Goal: Check status: Check status

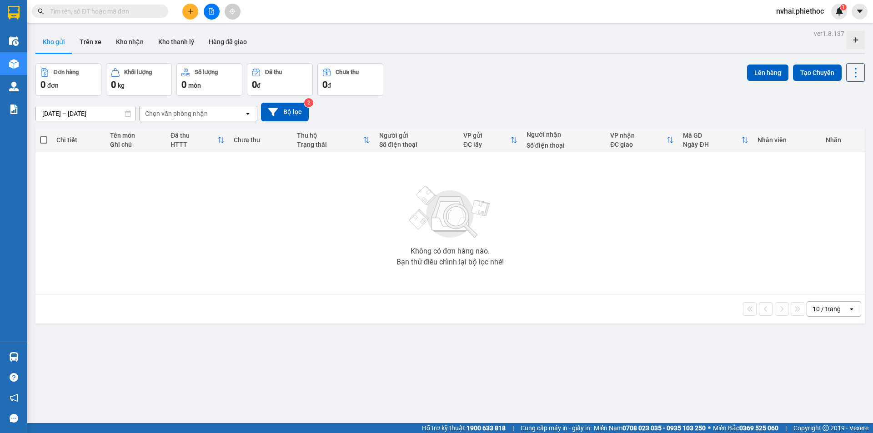
click at [62, 112] on input "[DATE] – [DATE]" at bounding box center [85, 113] width 99 height 15
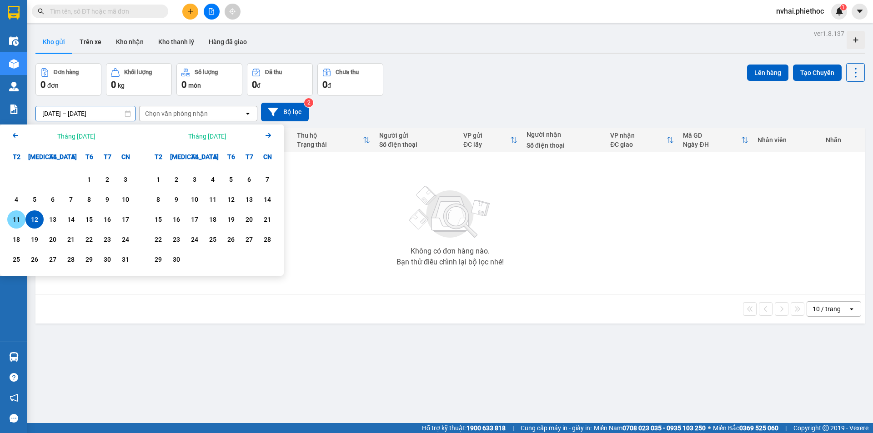
click at [11, 221] on div "11" at bounding box center [16, 219] width 13 height 11
click at [31, 220] on div "12" at bounding box center [34, 219] width 13 height 11
type input "11/08/2025 – 12/08/2025"
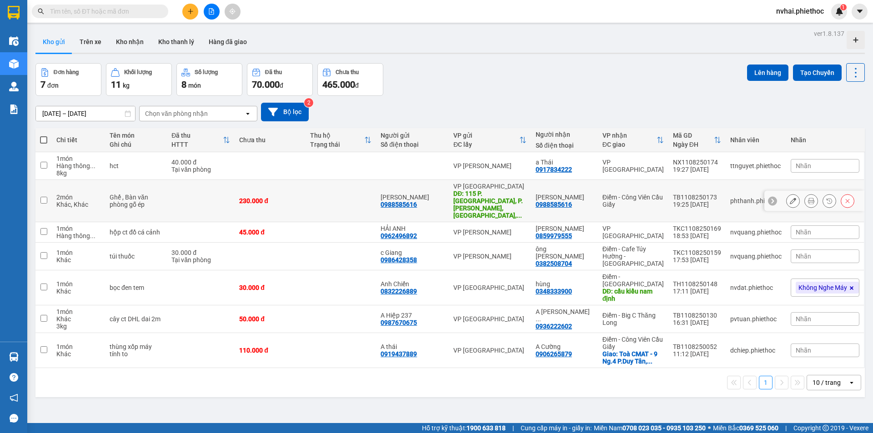
click at [648, 195] on div "Điểm - Công Viên Cầu Giấy" at bounding box center [632, 201] width 61 height 15
checkbox input "true"
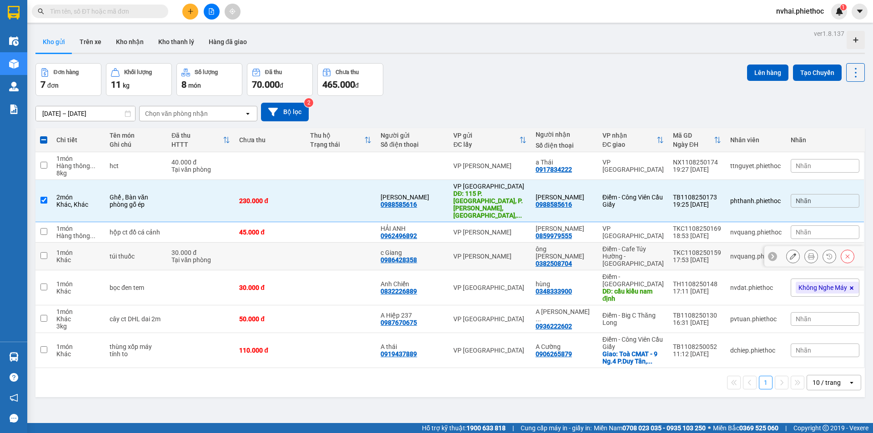
click at [649, 245] on div "Điểm - Cafe Túy Hường - Diêm Điền" at bounding box center [632, 256] width 61 height 22
checkbox input "true"
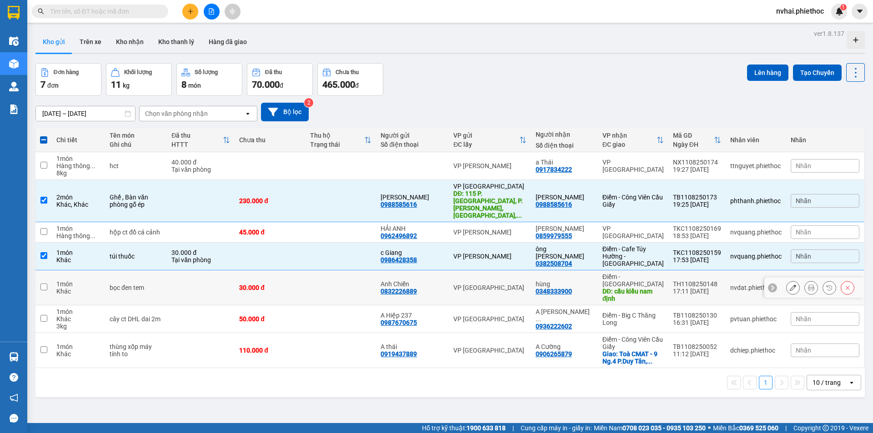
click at [644, 273] on div "Điểm - Nam Định" at bounding box center [632, 280] width 61 height 15
checkbox input "true"
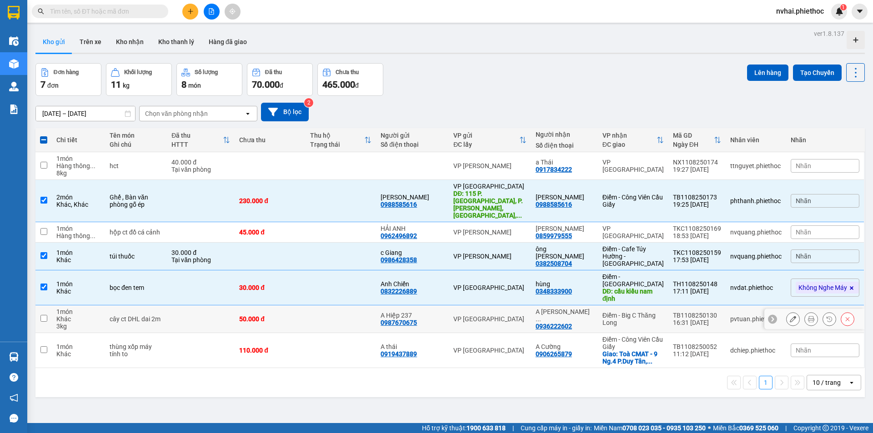
click at [651, 312] on div "Điểm - Big C Thăng Long" at bounding box center [632, 319] width 61 height 15
checkbox input "true"
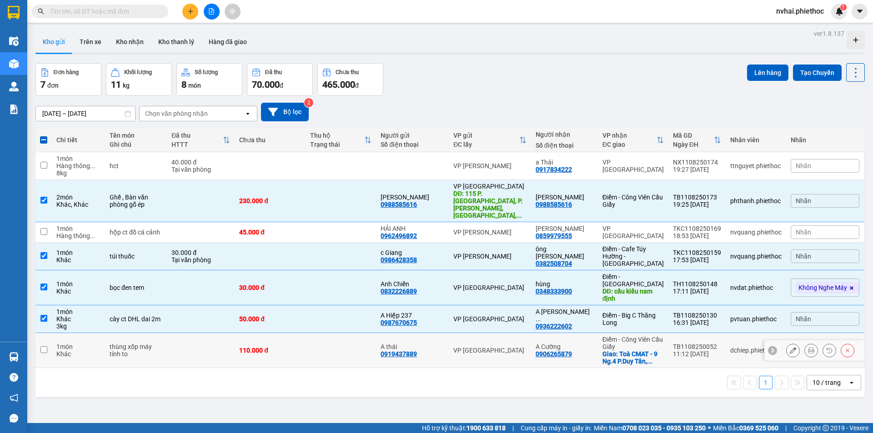
click at [649, 336] on div "Điểm - Công Viên Cầu Giấy" at bounding box center [632, 343] width 61 height 15
checkbox input "true"
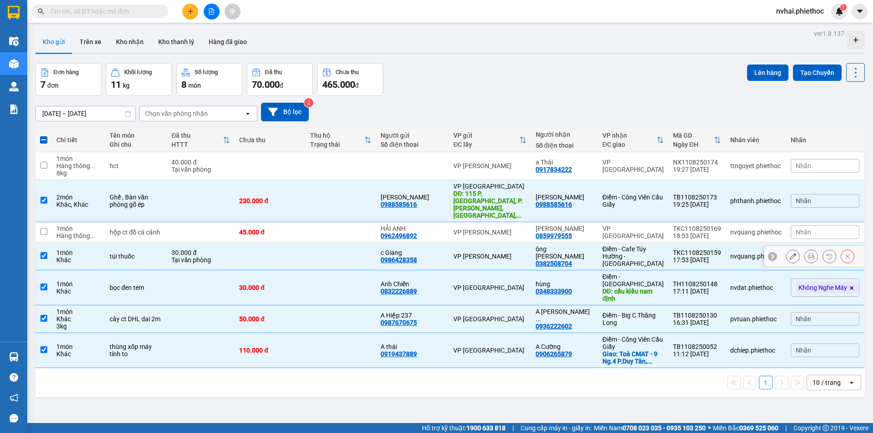
click at [637, 245] on div "Điểm - Cafe Túy Hường - Diêm Điền" at bounding box center [632, 256] width 61 height 22
checkbox input "false"
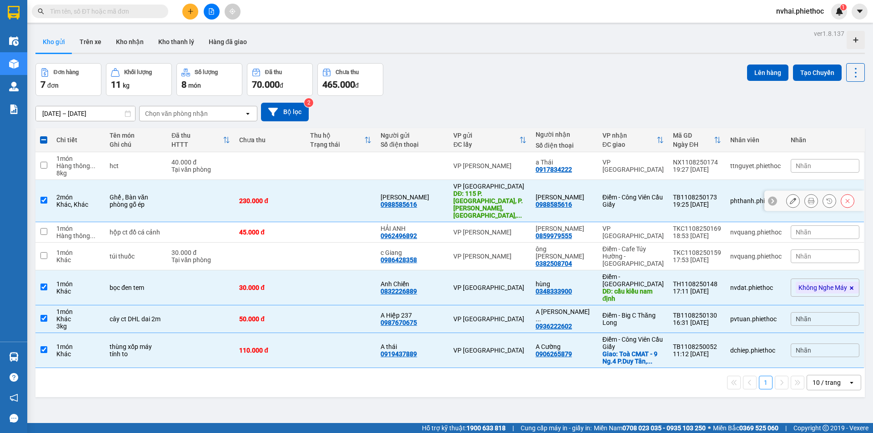
click at [637, 201] on div "Điểm - Công Viên Cầu Giấy" at bounding box center [632, 201] width 61 height 15
checkbox input "false"
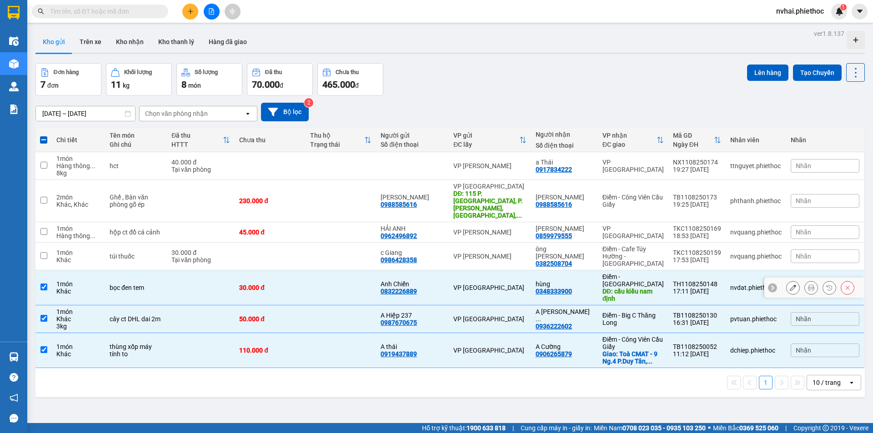
click at [643, 273] on div "Điểm - Nam Định" at bounding box center [632, 280] width 61 height 15
checkbox input "false"
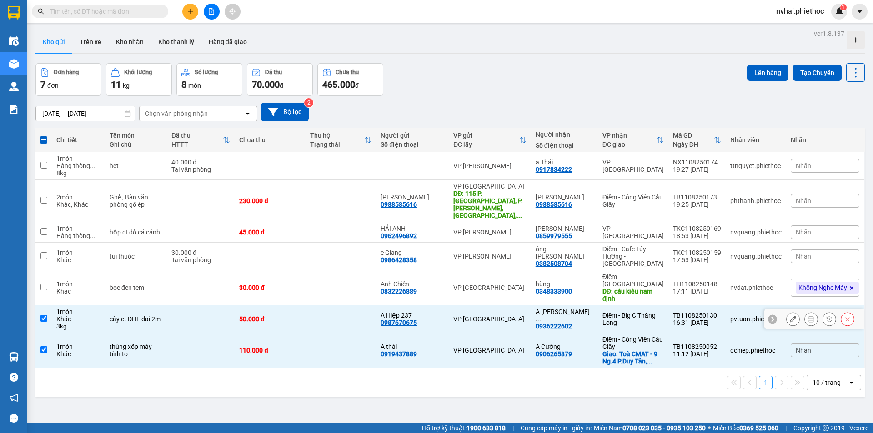
click at [649, 312] on div "Điểm - Big C Thăng Long" at bounding box center [632, 319] width 61 height 15
checkbox input "false"
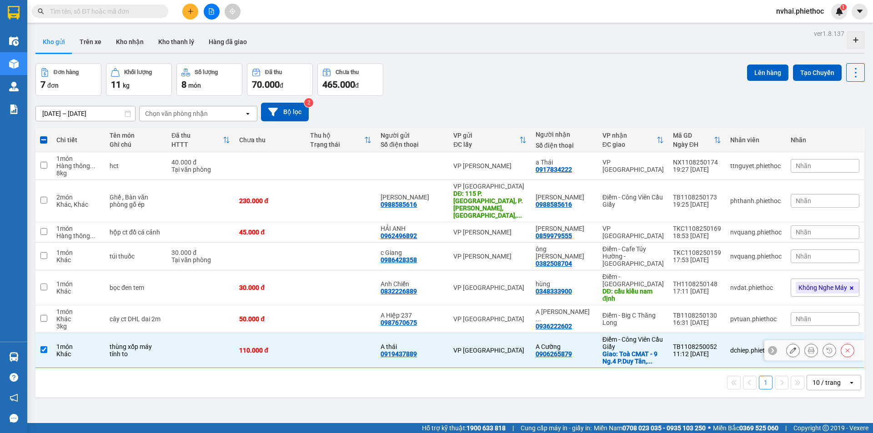
click at [641, 336] on div "Điểm - Công Viên Cầu Giấy" at bounding box center [632, 343] width 61 height 15
checkbox input "false"
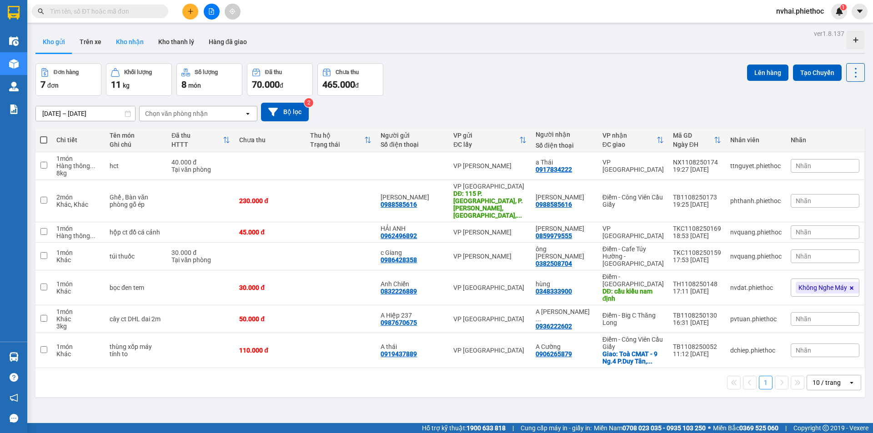
click at [123, 49] on button "Kho nhận" at bounding box center [130, 42] width 42 height 22
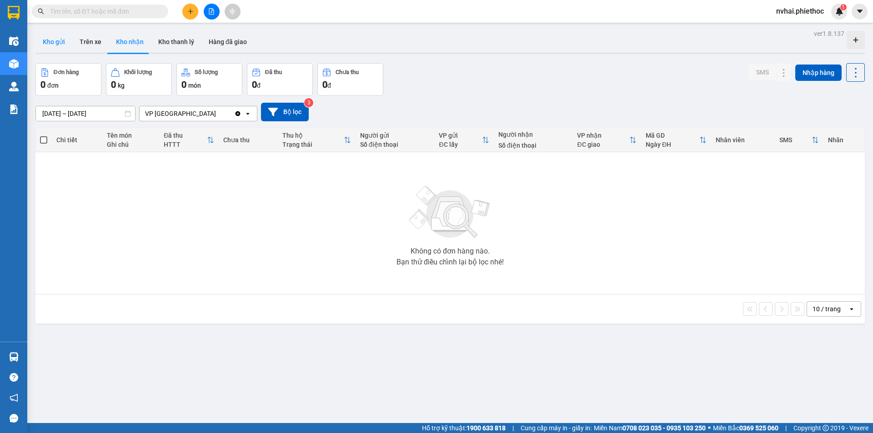
click at [55, 45] on button "Kho gửi" at bounding box center [53, 42] width 37 height 22
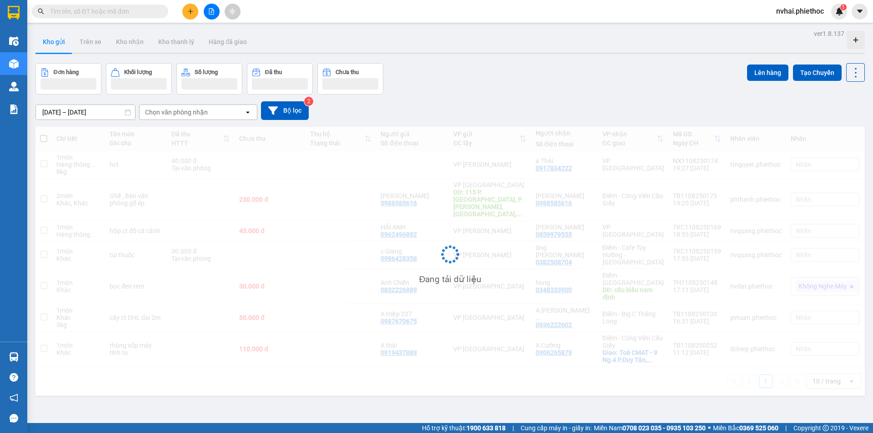
click at [55, 45] on button "Kho gửi" at bounding box center [53, 42] width 37 height 22
